Goal: Task Accomplishment & Management: Use online tool/utility

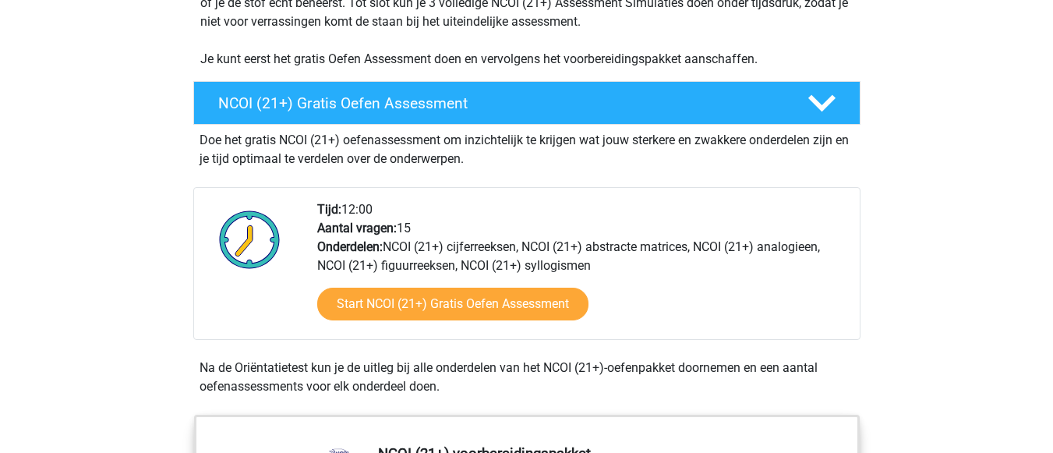
scroll to position [374, 0]
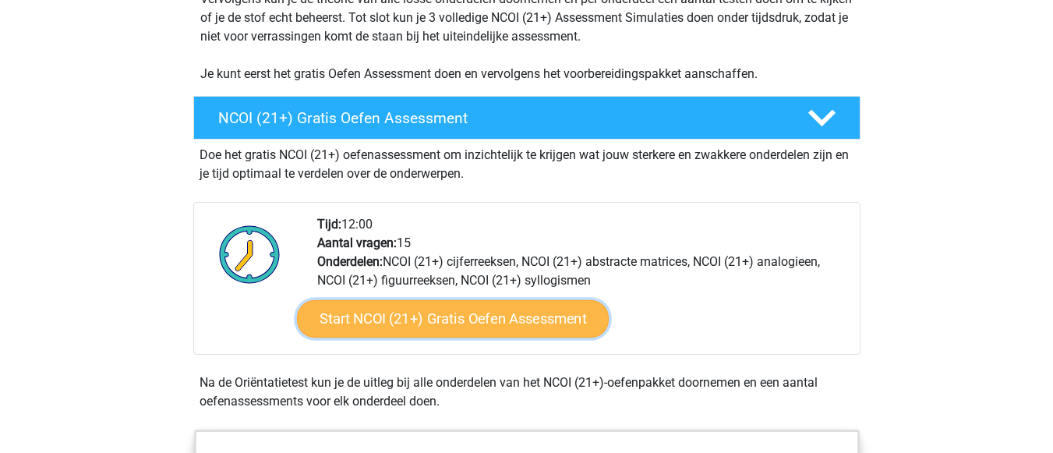
click at [502, 316] on link "Start NCOI (21+) Gratis Oefen Assessment" at bounding box center [452, 318] width 312 height 37
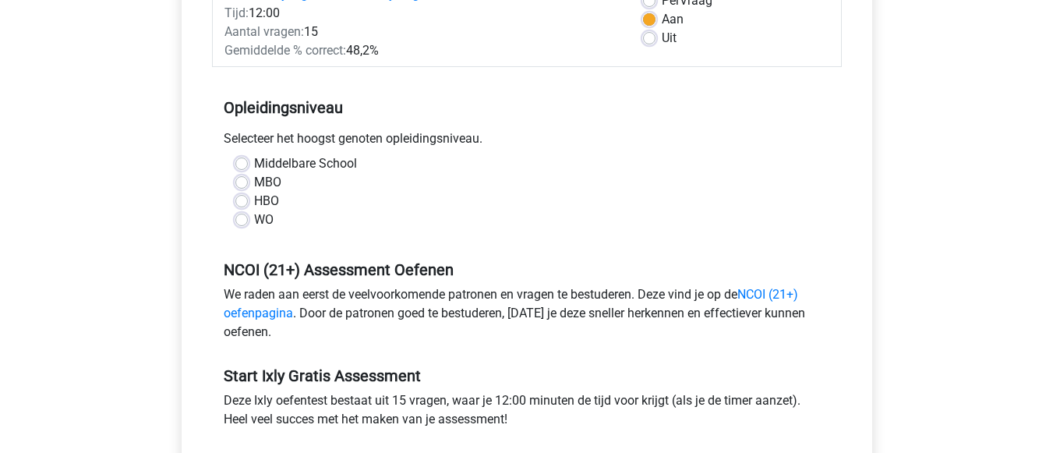
scroll to position [218, 0]
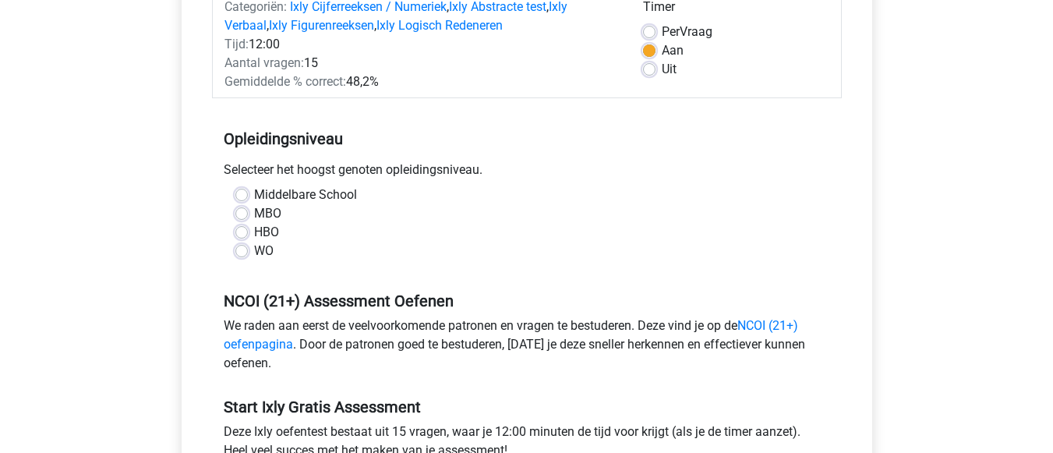
click at [254, 231] on label "HBO" at bounding box center [266, 232] width 25 height 19
click at [245, 231] on input "HBO" at bounding box center [241, 231] width 12 height 16
radio input "true"
click at [235, 242] on input "WO" at bounding box center [241, 250] width 12 height 16
radio input "true"
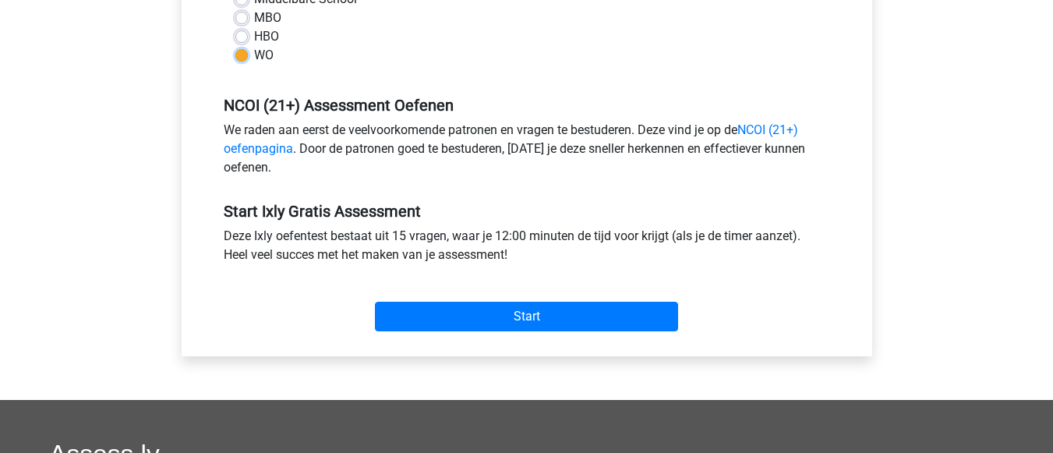
scroll to position [436, 0]
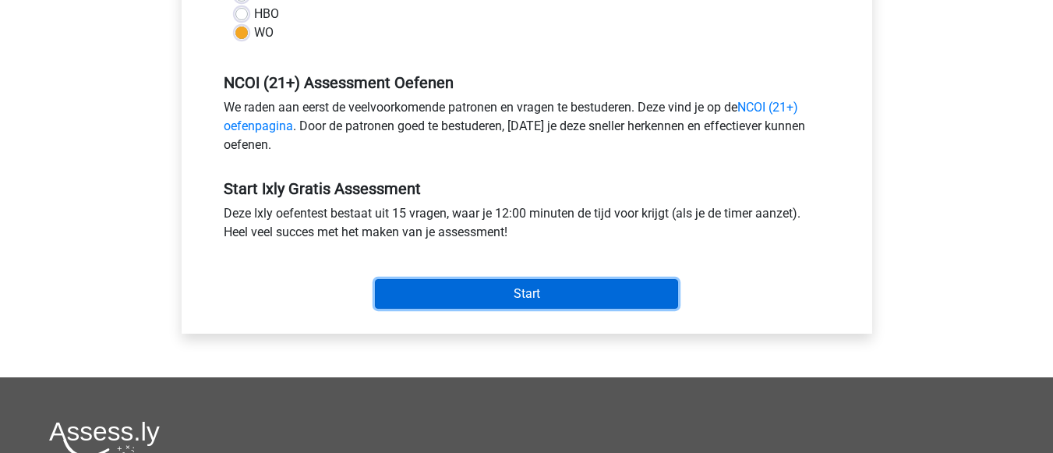
click at [577, 284] on input "Start" at bounding box center [526, 294] width 303 height 30
